Goal: Information Seeking & Learning: Learn about a topic

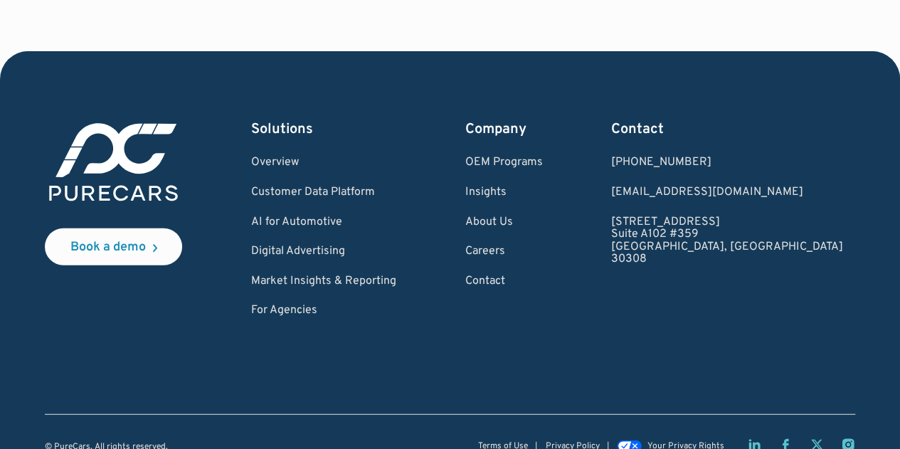
scroll to position [4347, 0]
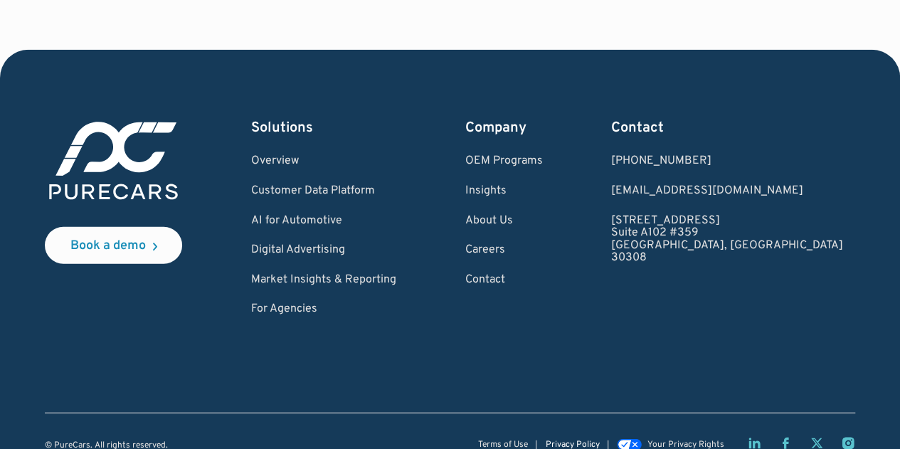
click at [572, 441] on link "Privacy Policy" at bounding box center [572, 445] width 54 height 9
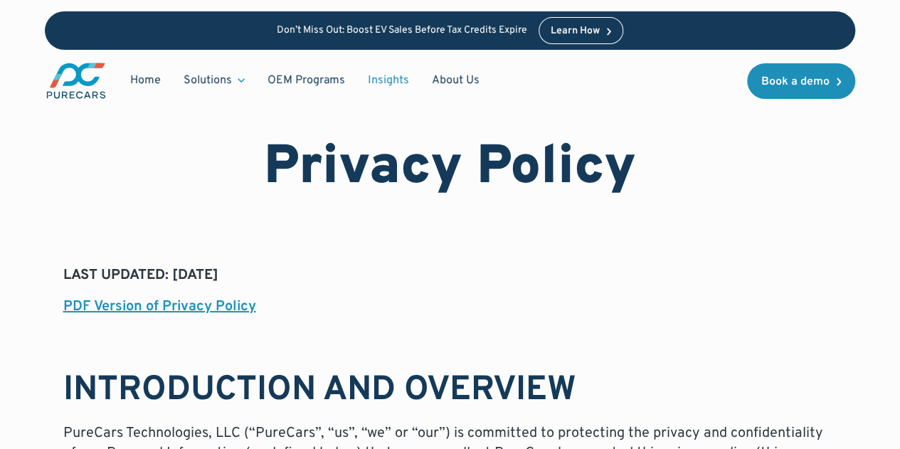
click at [390, 80] on link "Insights" at bounding box center [389, 80] width 64 height 27
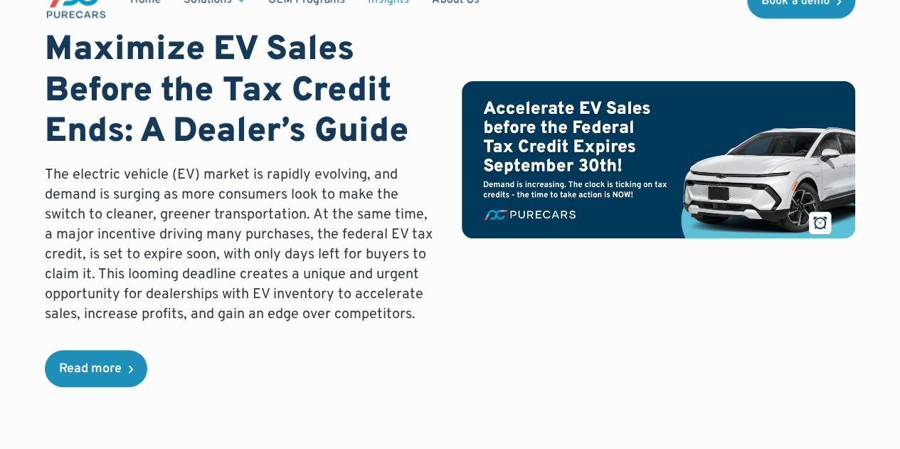
scroll to position [142, 0]
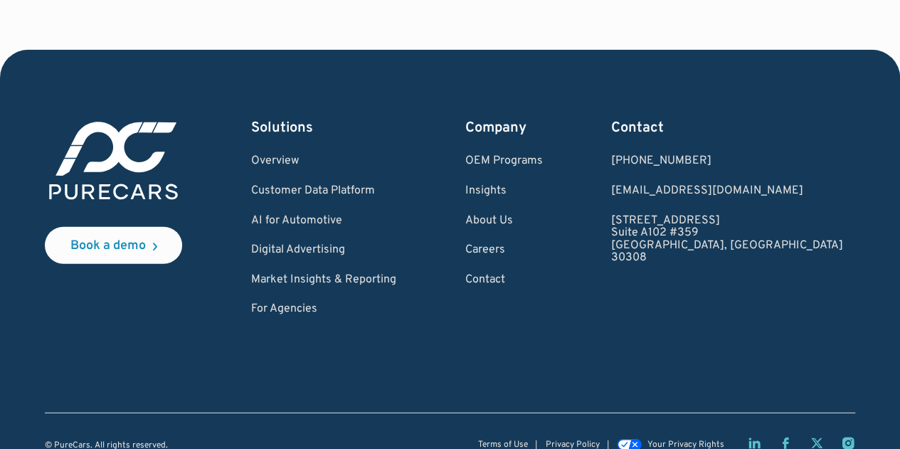
scroll to position [4339, 0]
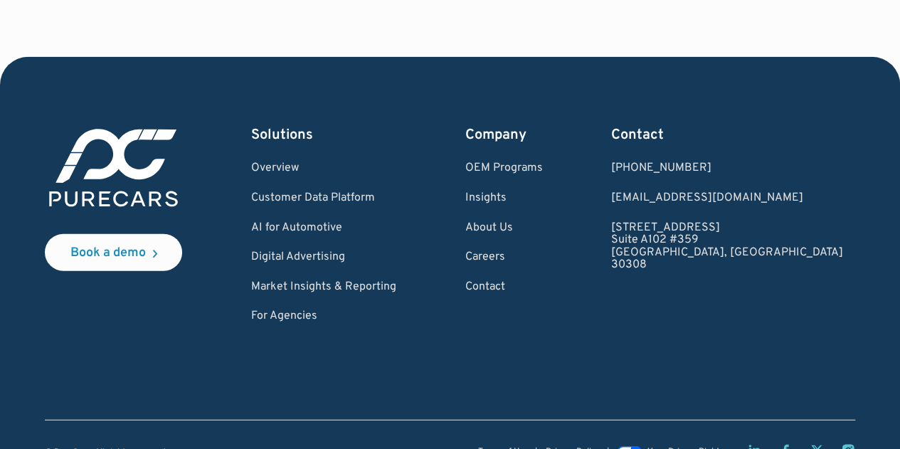
click at [569, 443] on div "Terms of Use Privacy Policy Your Privacy Rights" at bounding box center [666, 450] width 377 height 14
click at [565, 448] on link "Privacy Policy" at bounding box center [572, 452] width 54 height 9
